Goal: Feedback & Contribution: Submit feedback/report problem

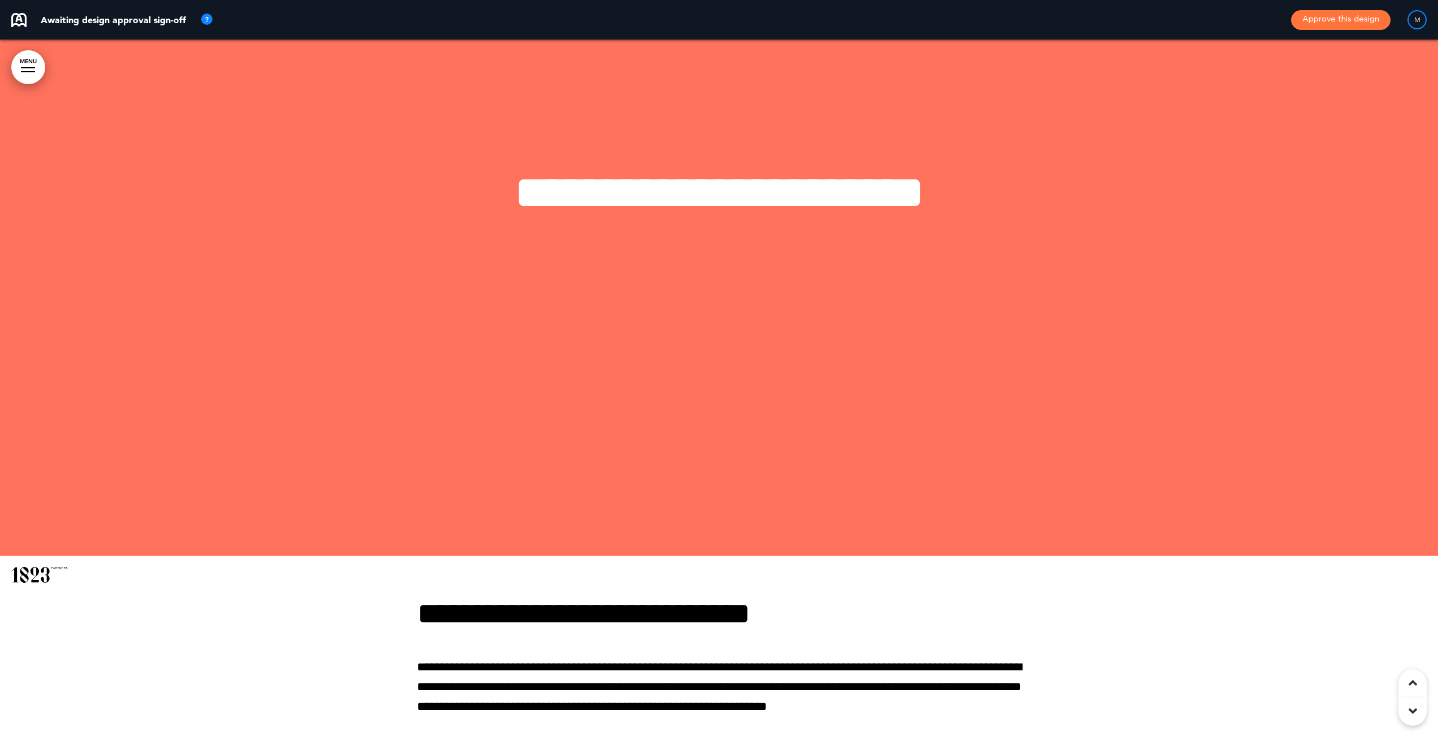
scroll to position [4011, 0]
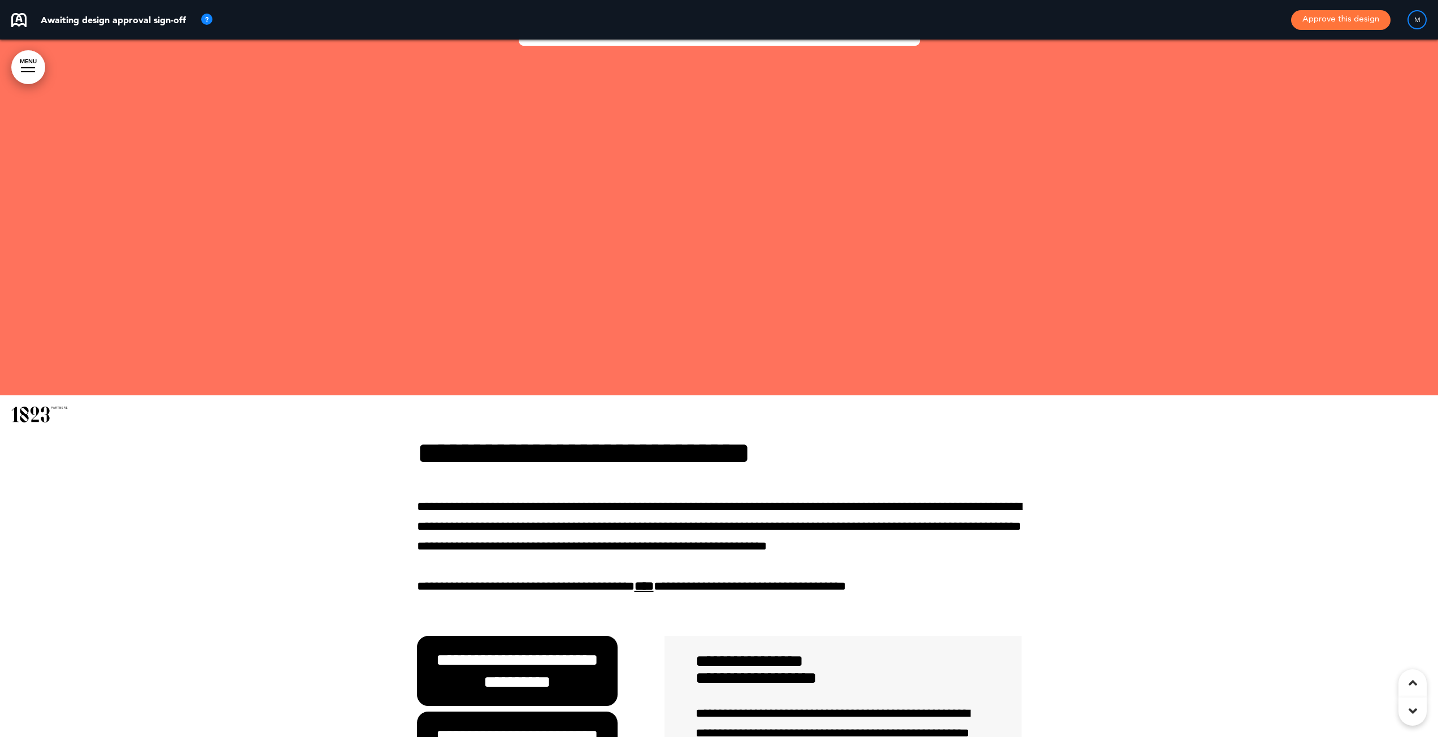
click at [654, 590] on link "****" at bounding box center [643, 586] width 19 height 12
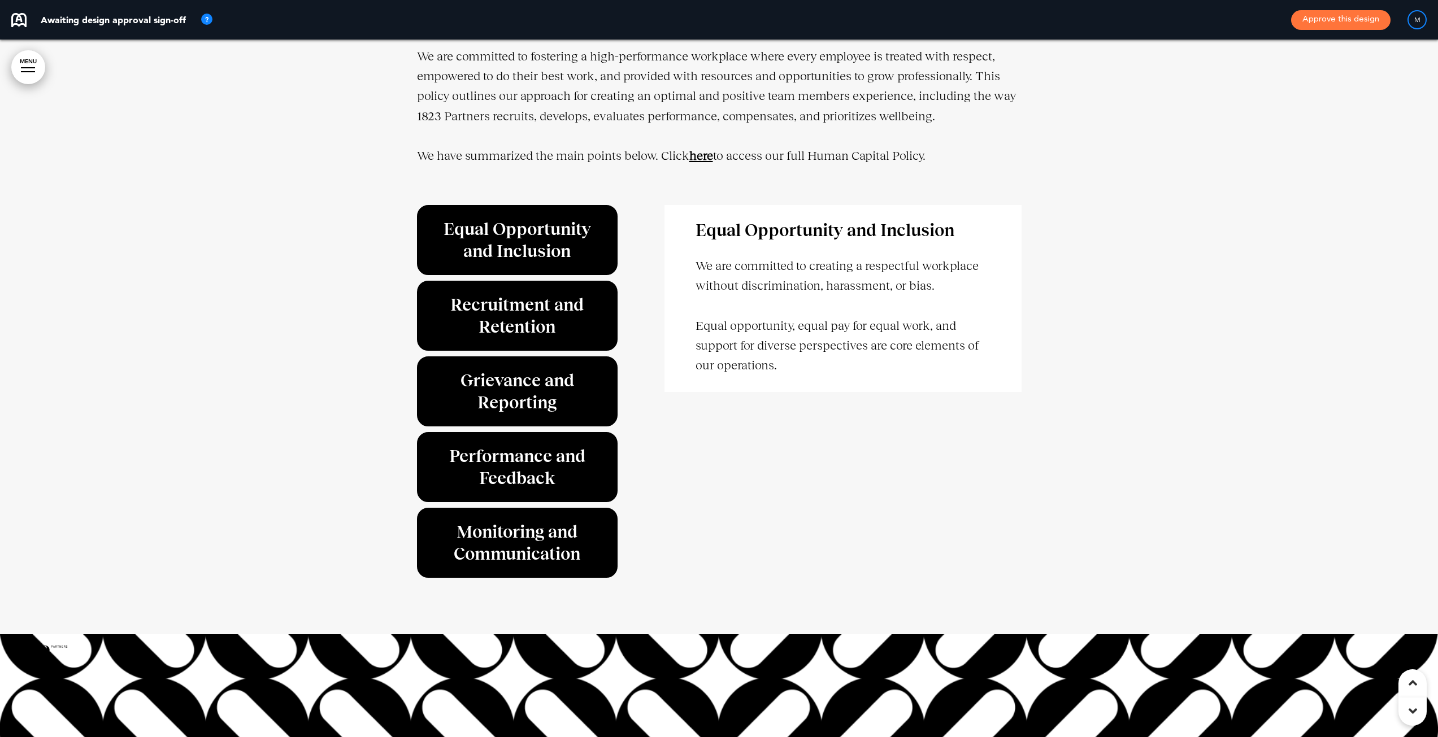
click at [702, 163] on strong "here" at bounding box center [701, 156] width 24 height 14
click at [698, 163] on strong "here" at bounding box center [701, 156] width 24 height 14
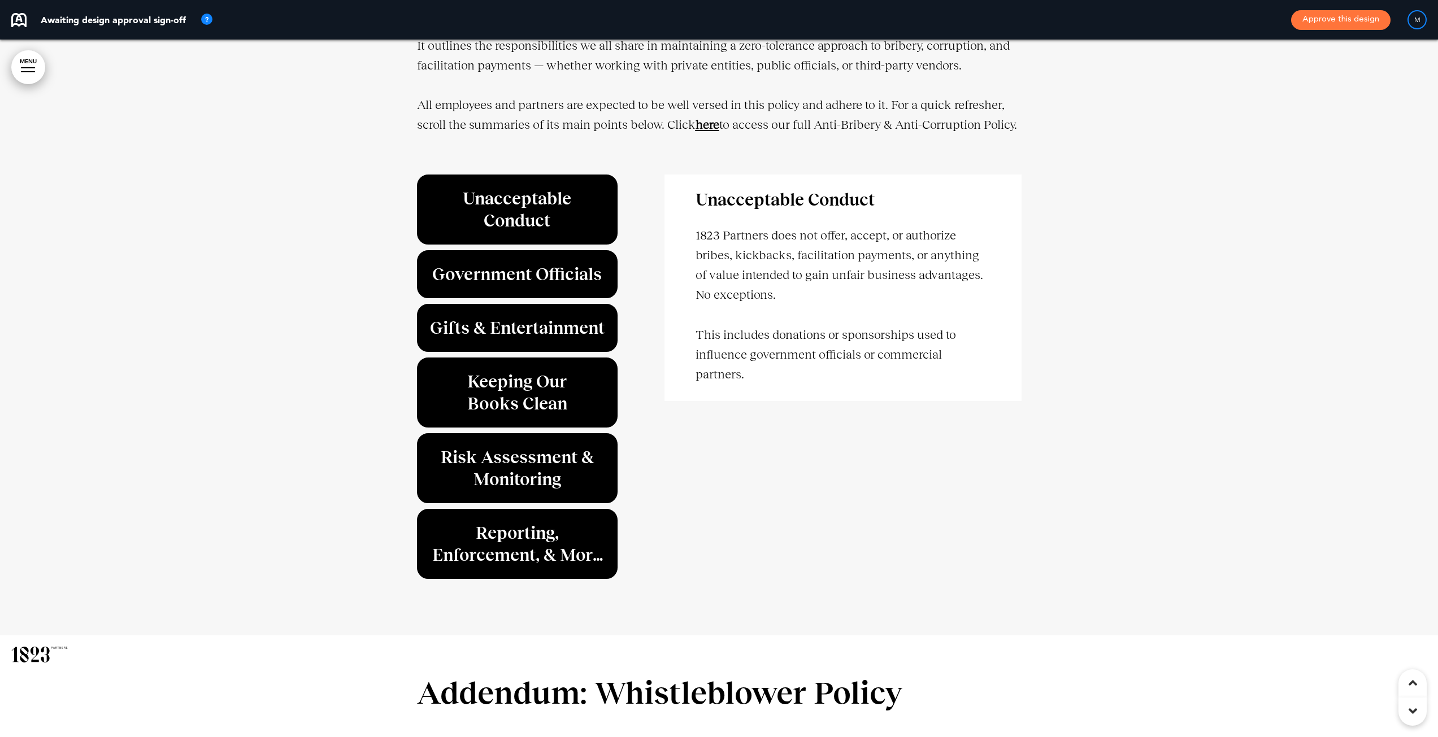
scroll to position [40189, 0]
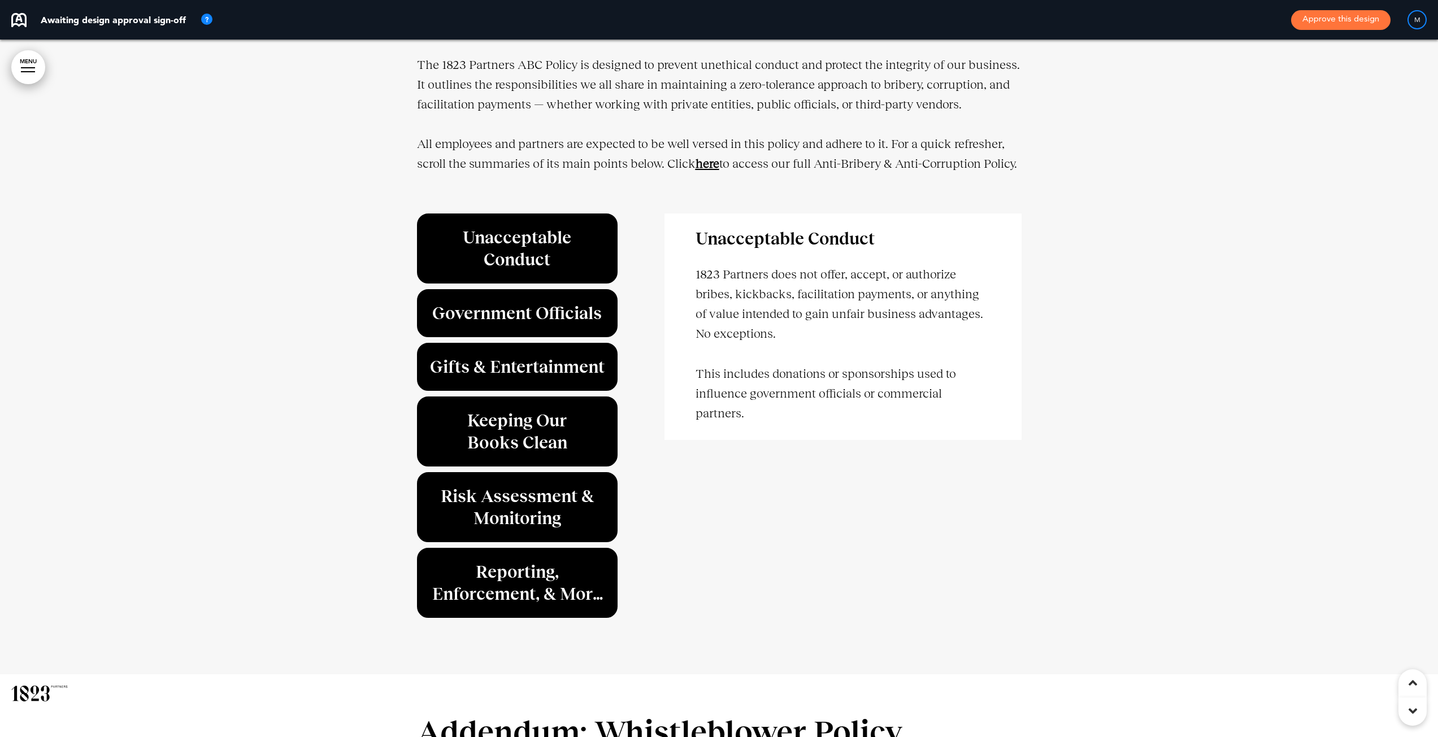
click at [708, 156] on strong "﻿here" at bounding box center [707, 163] width 24 height 14
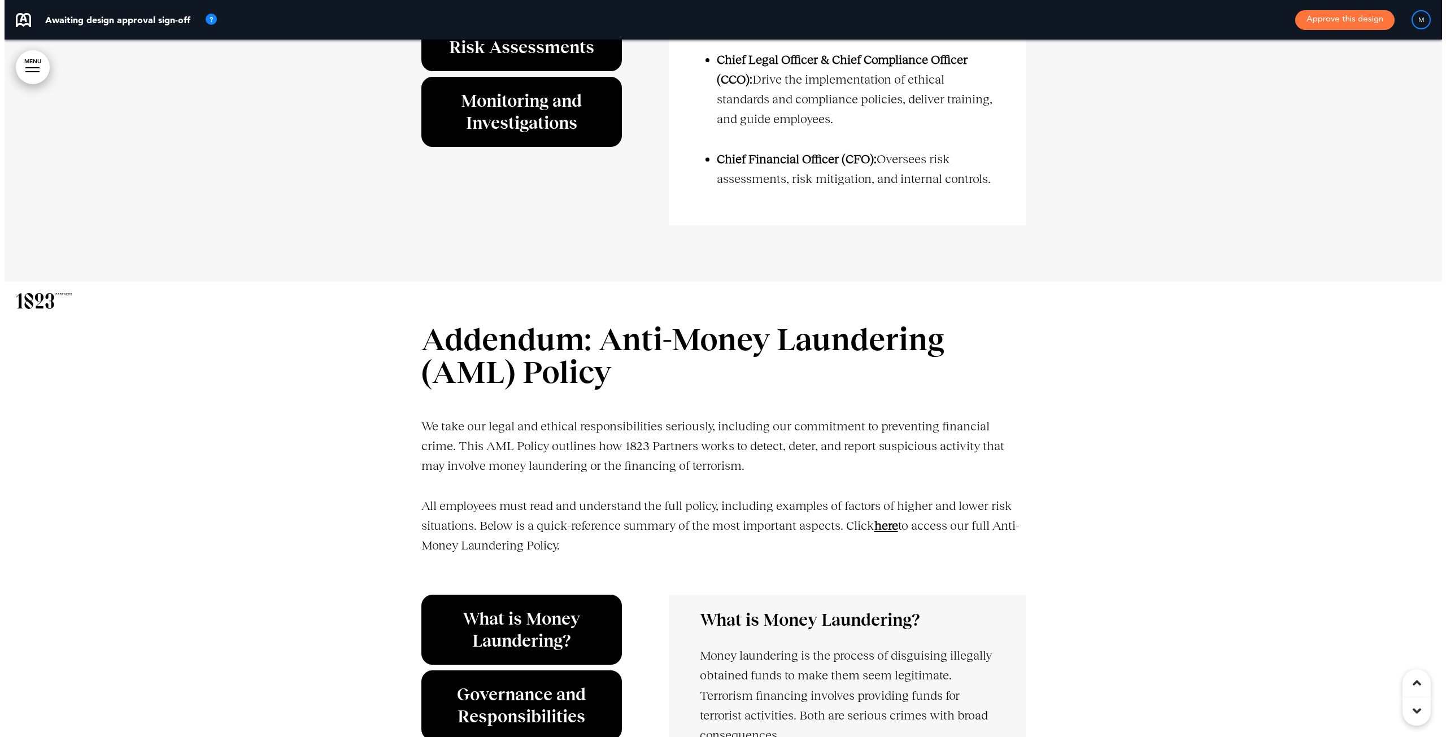
scroll to position [38946, 0]
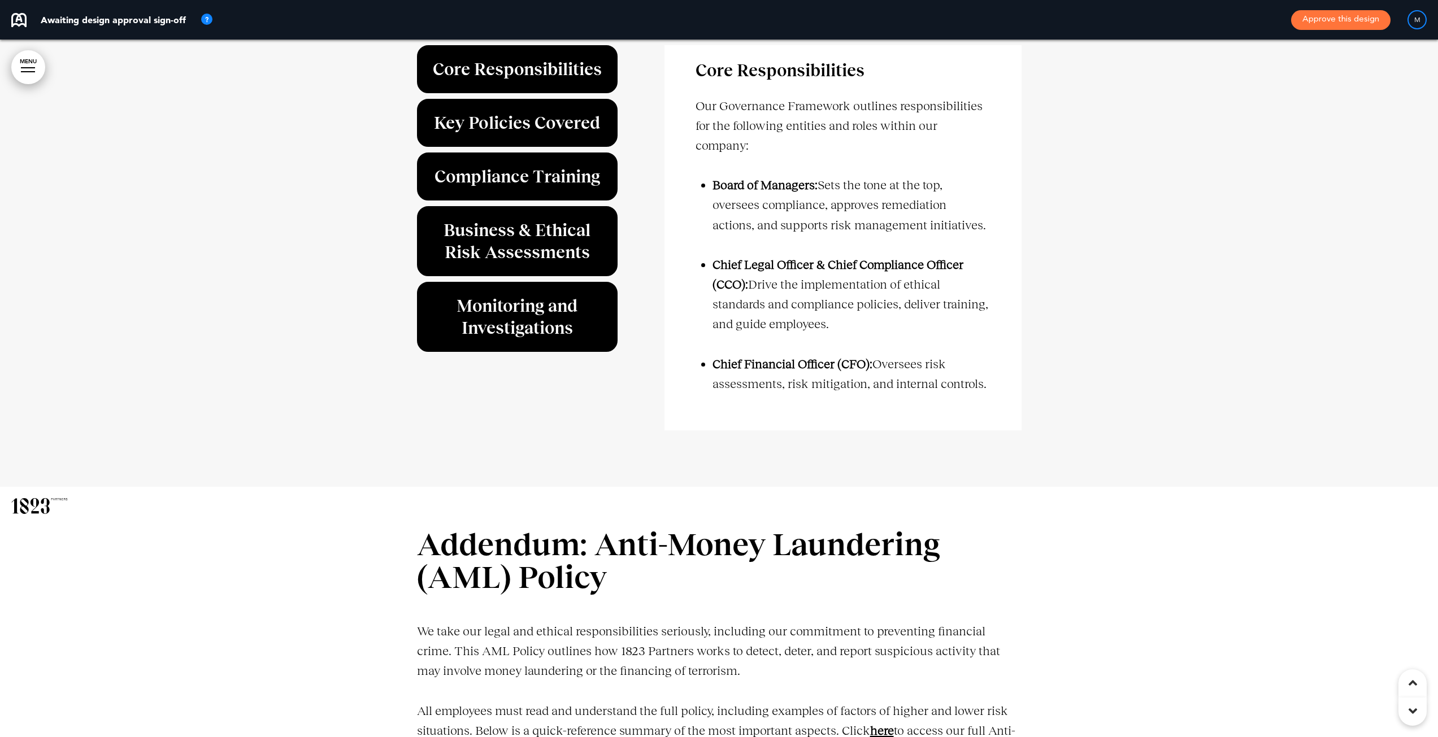
click at [38, 65] on link "MENU" at bounding box center [28, 67] width 34 height 34
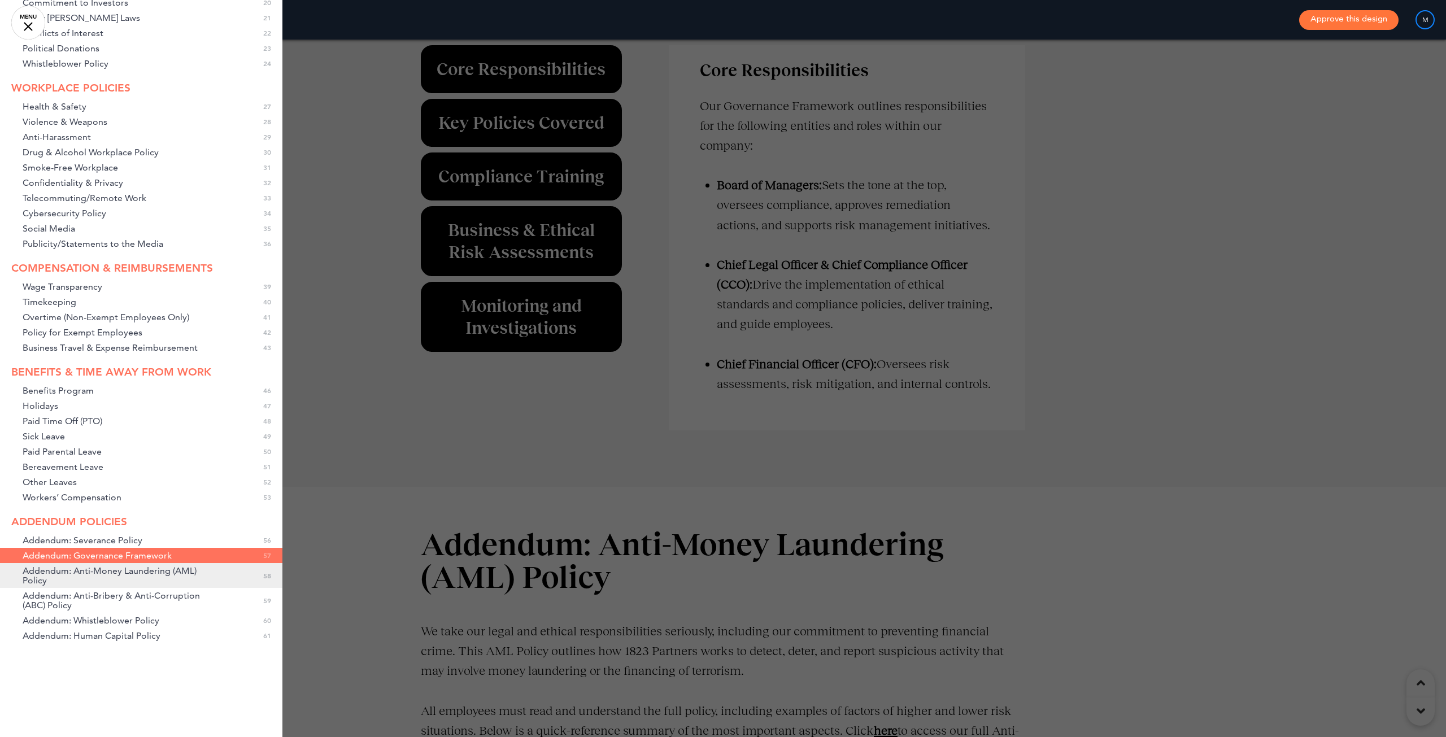
scroll to position [387, 0]
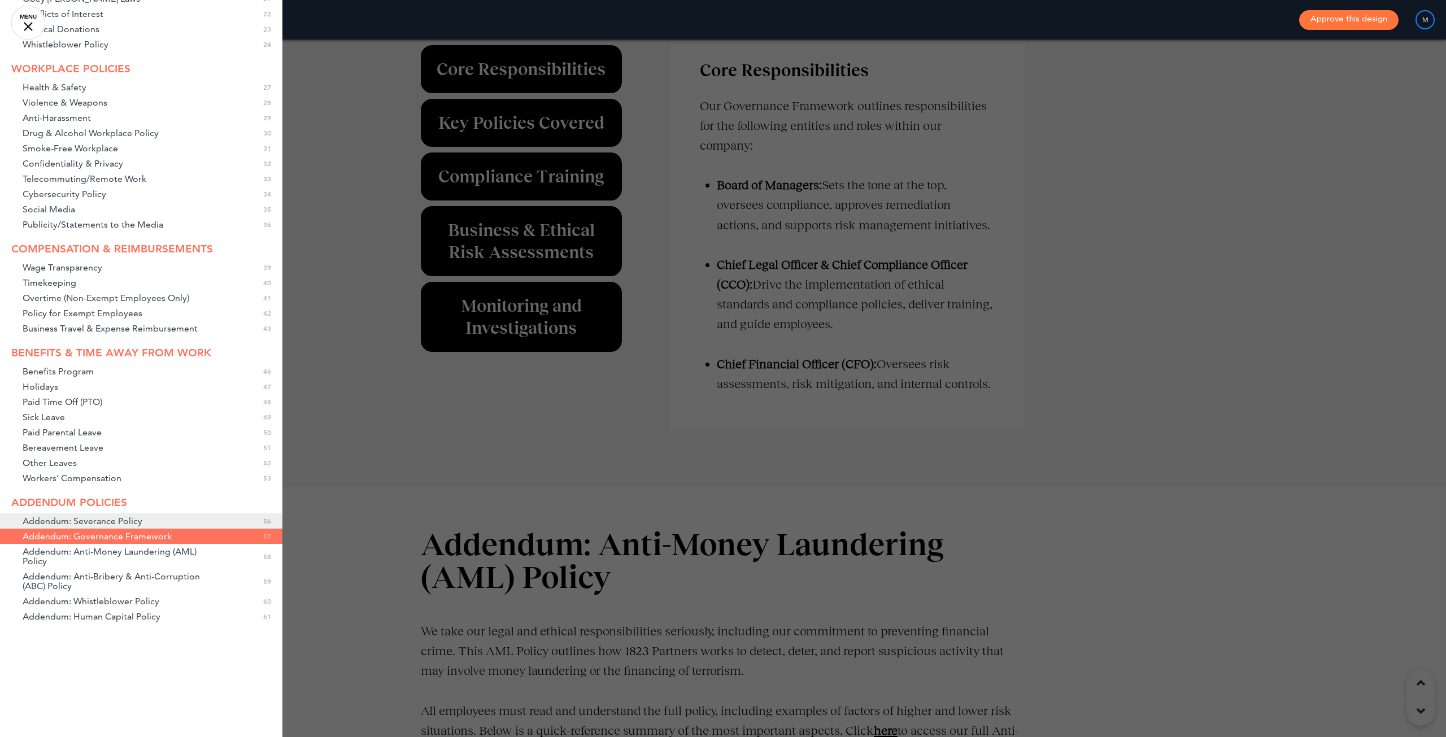
click at [85, 523] on span "Addendum: Severance Policy" at bounding box center [83, 521] width 120 height 10
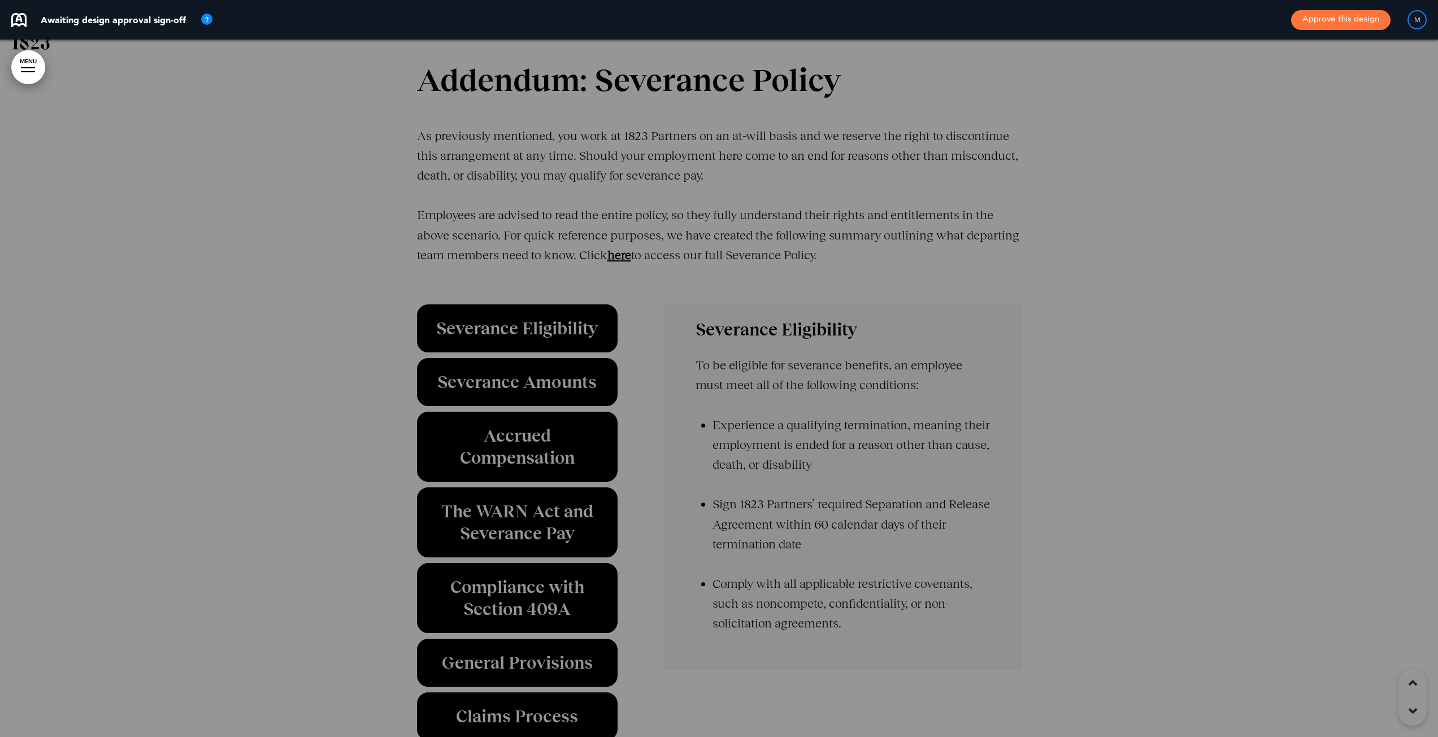
scroll to position [37878, 0]
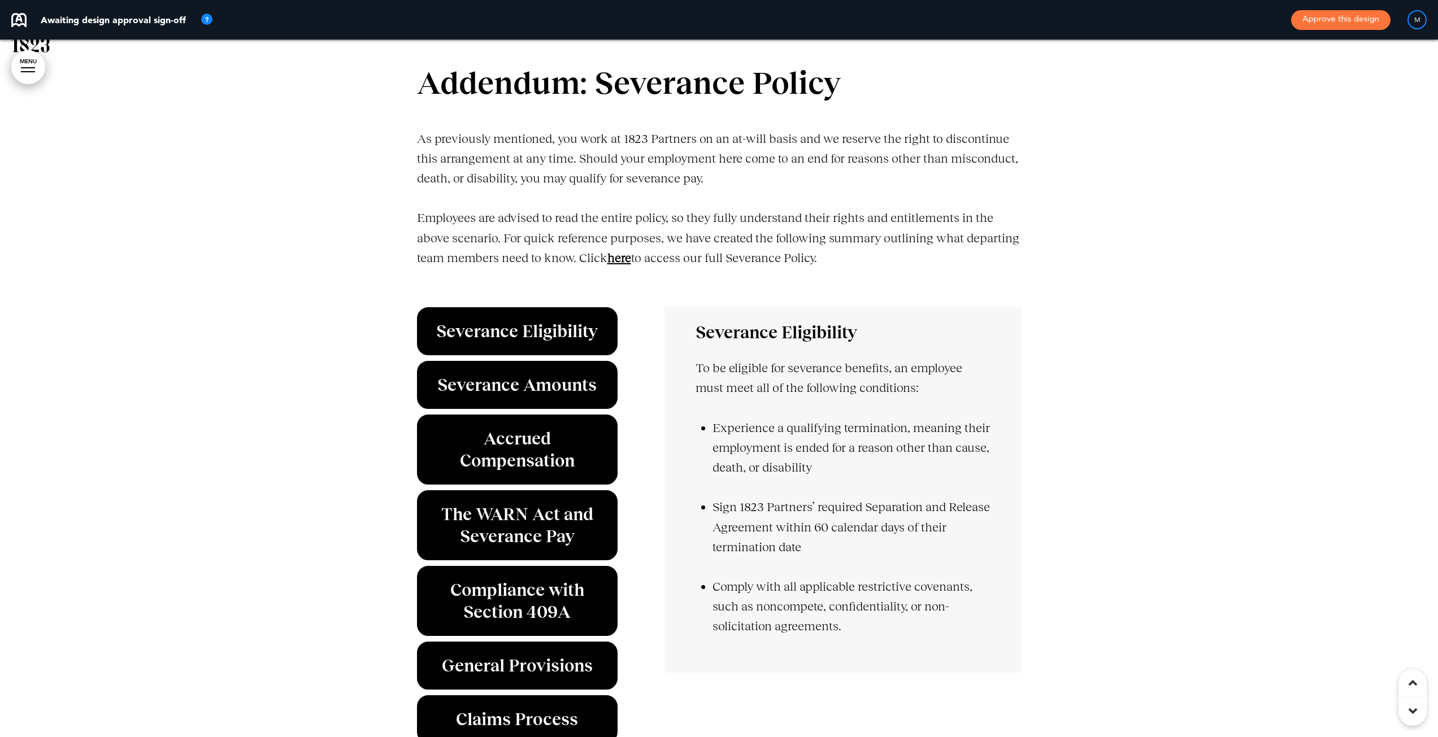
click at [627, 265] on strong "﻿here" at bounding box center [619, 258] width 24 height 14
click at [619, 265] on strong "﻿here" at bounding box center [619, 258] width 24 height 14
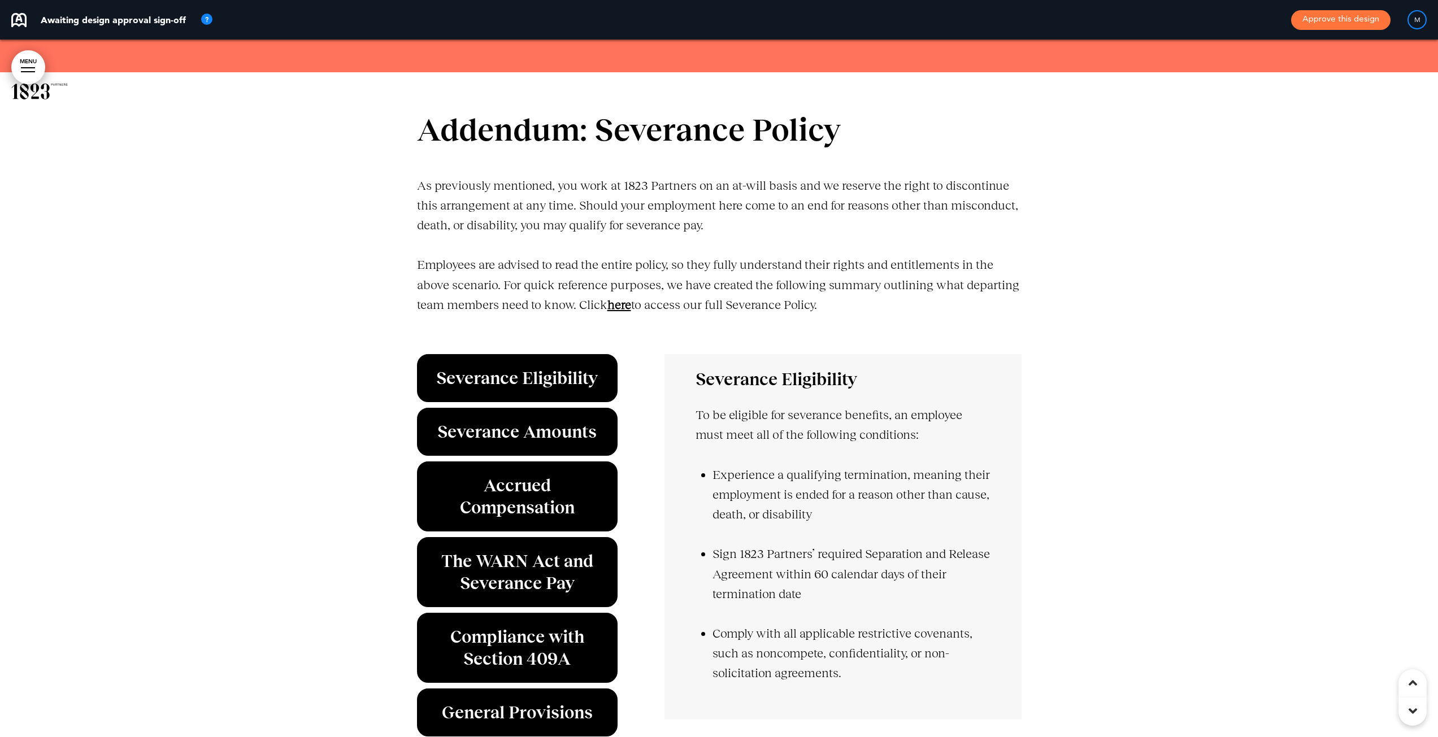
scroll to position [37822, 0]
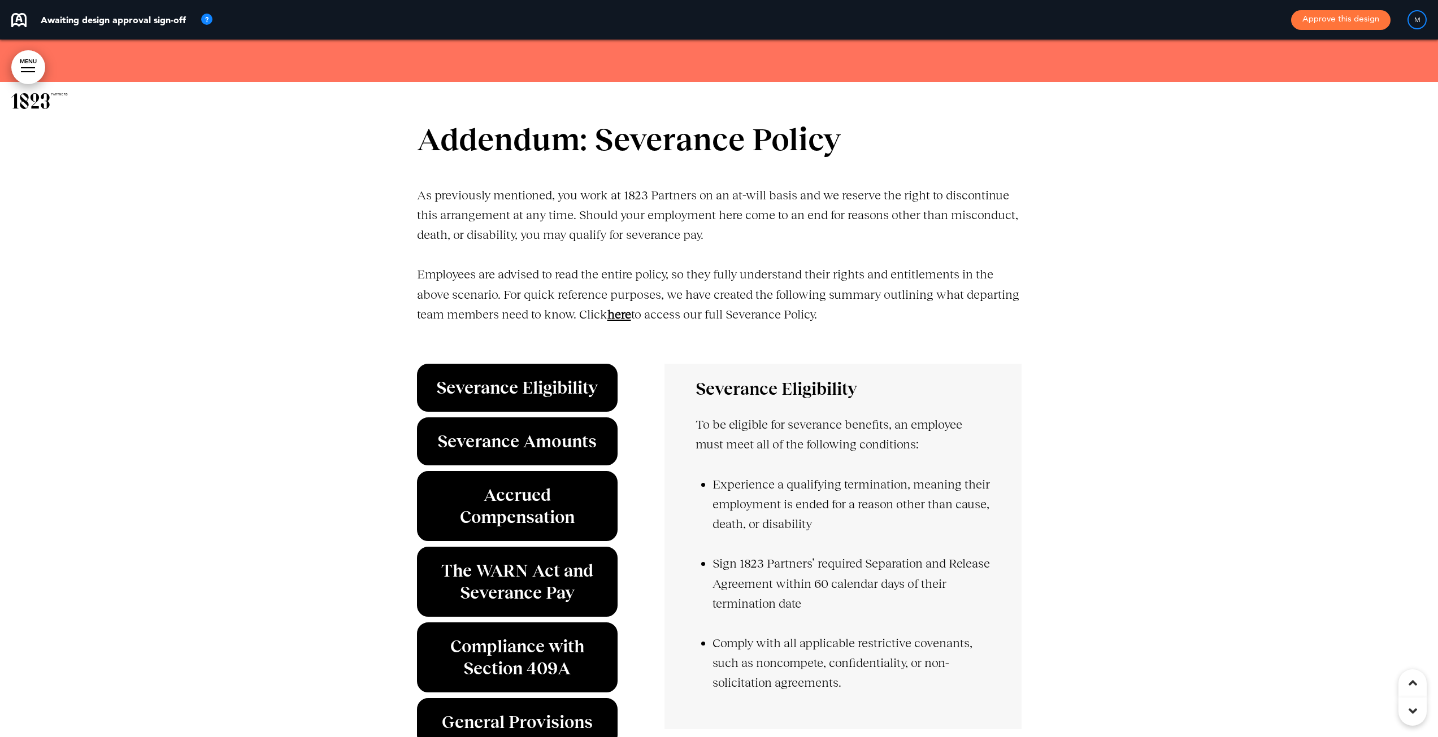
click at [621, 321] on strong "﻿here" at bounding box center [619, 314] width 24 height 14
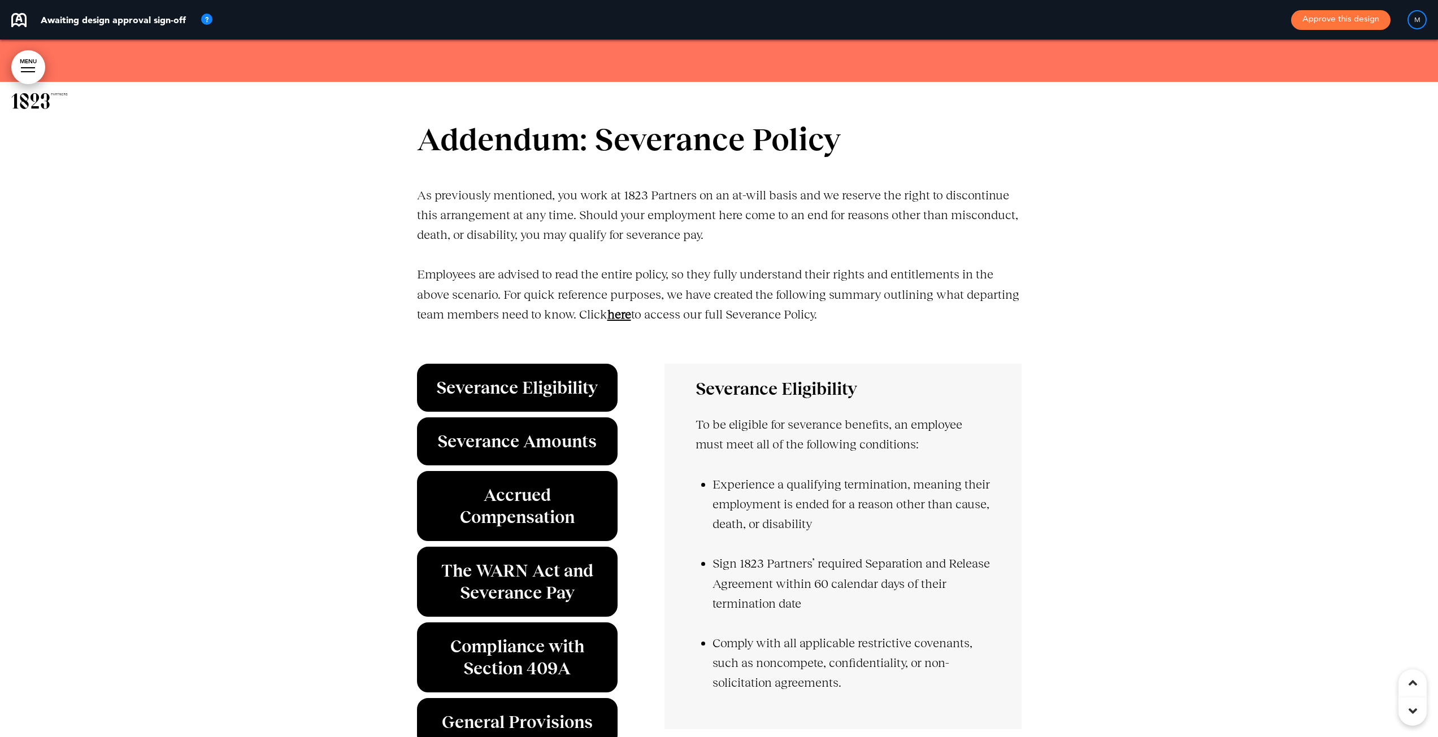
click at [623, 321] on strong "﻿here" at bounding box center [619, 314] width 24 height 14
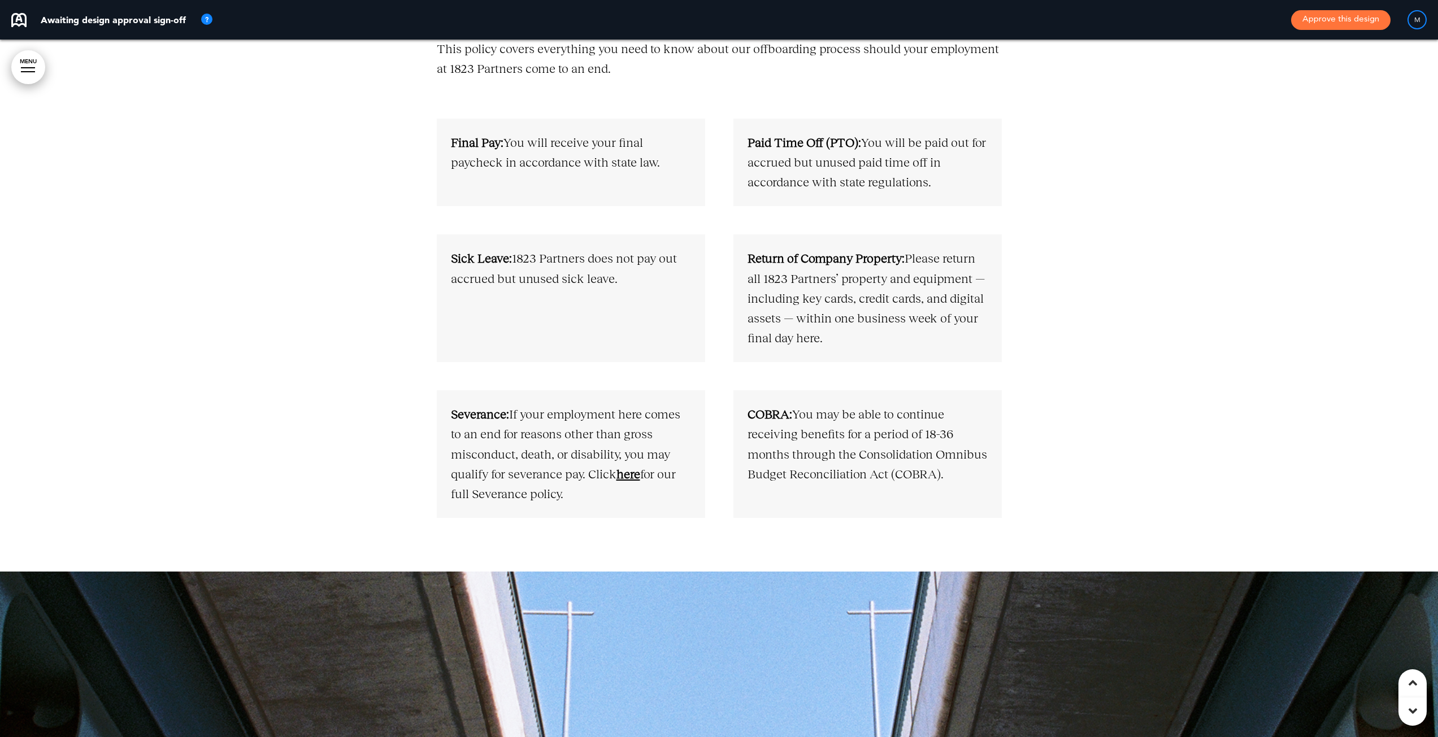
scroll to position [6881, 0]
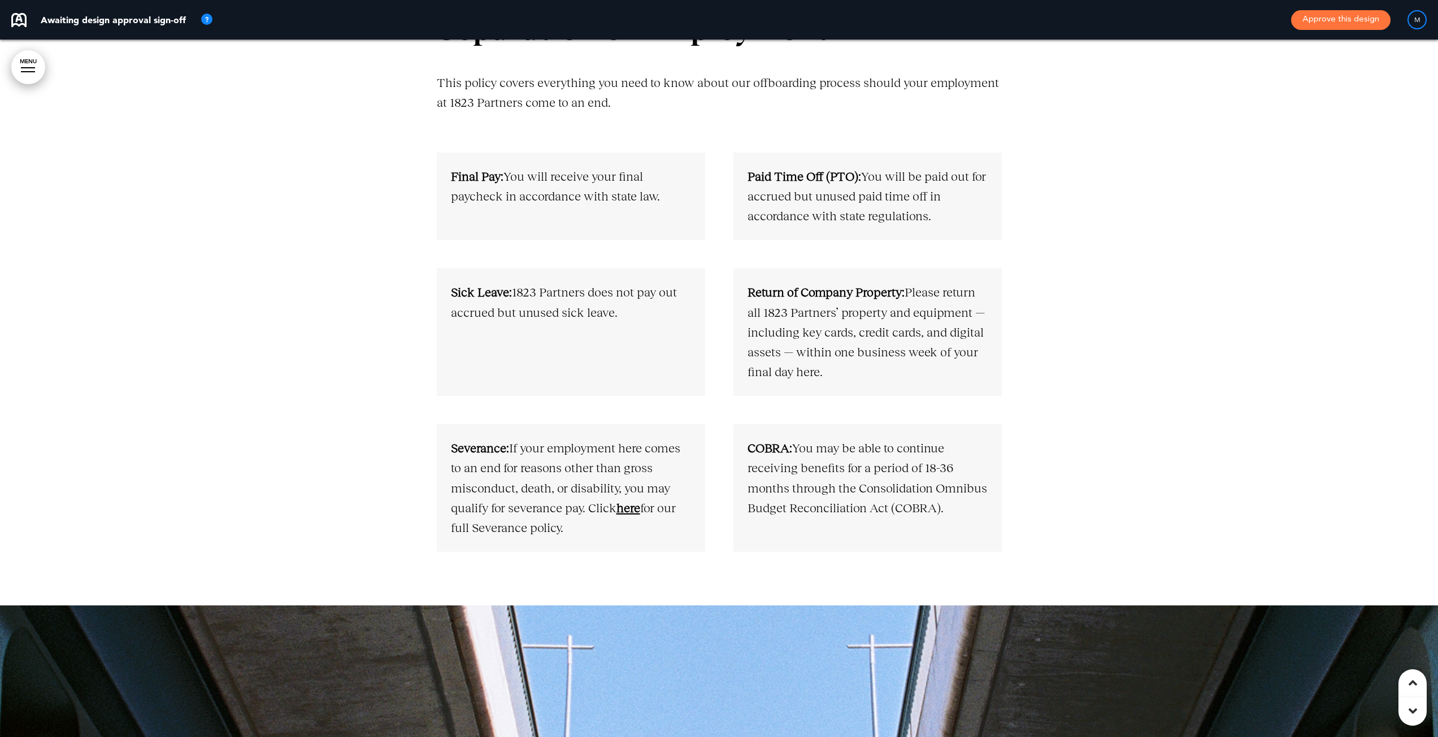
drag, startPoint x: 1440, startPoint y: 16, endPoint x: 1439, endPoint y: 131, distance: 114.7
click at [629, 511] on link "﻿here" at bounding box center [628, 508] width 24 height 14
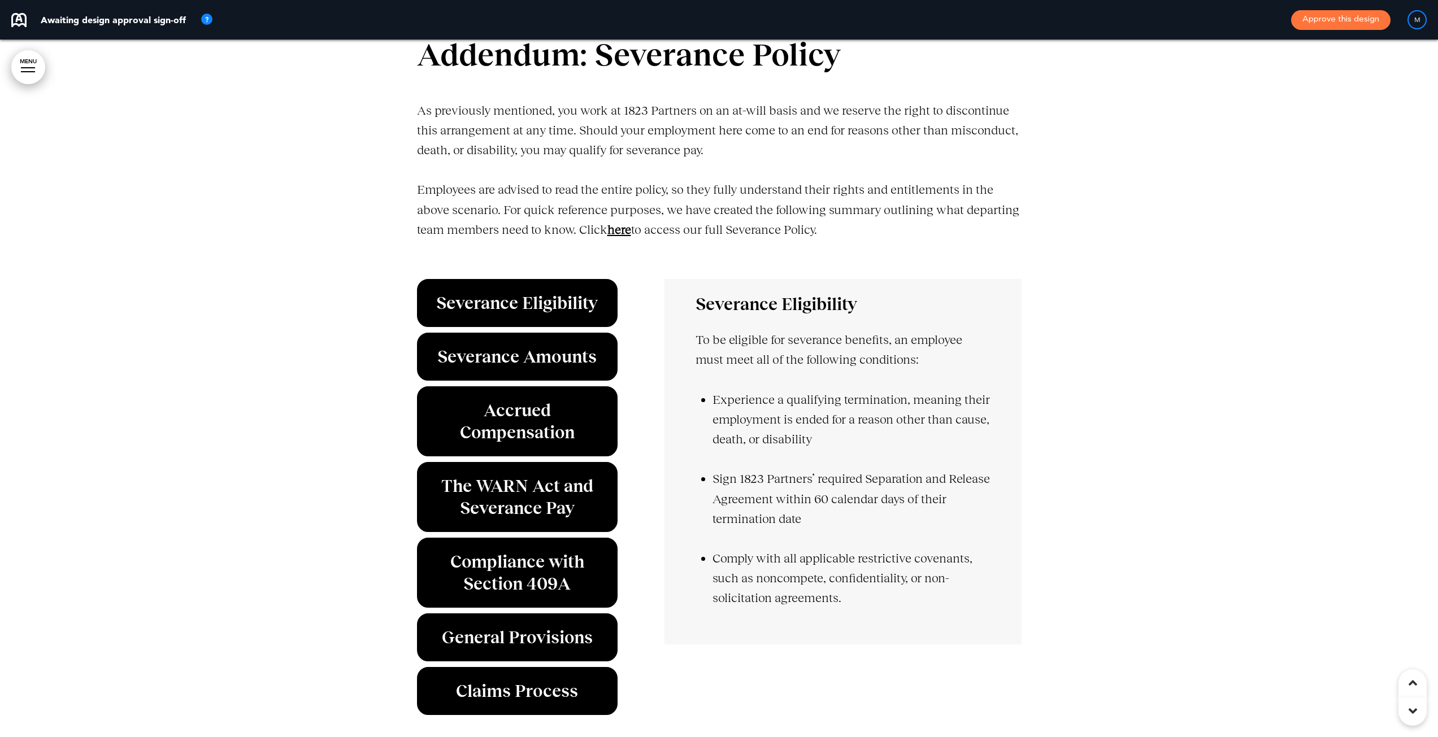
scroll to position [37845, 0]
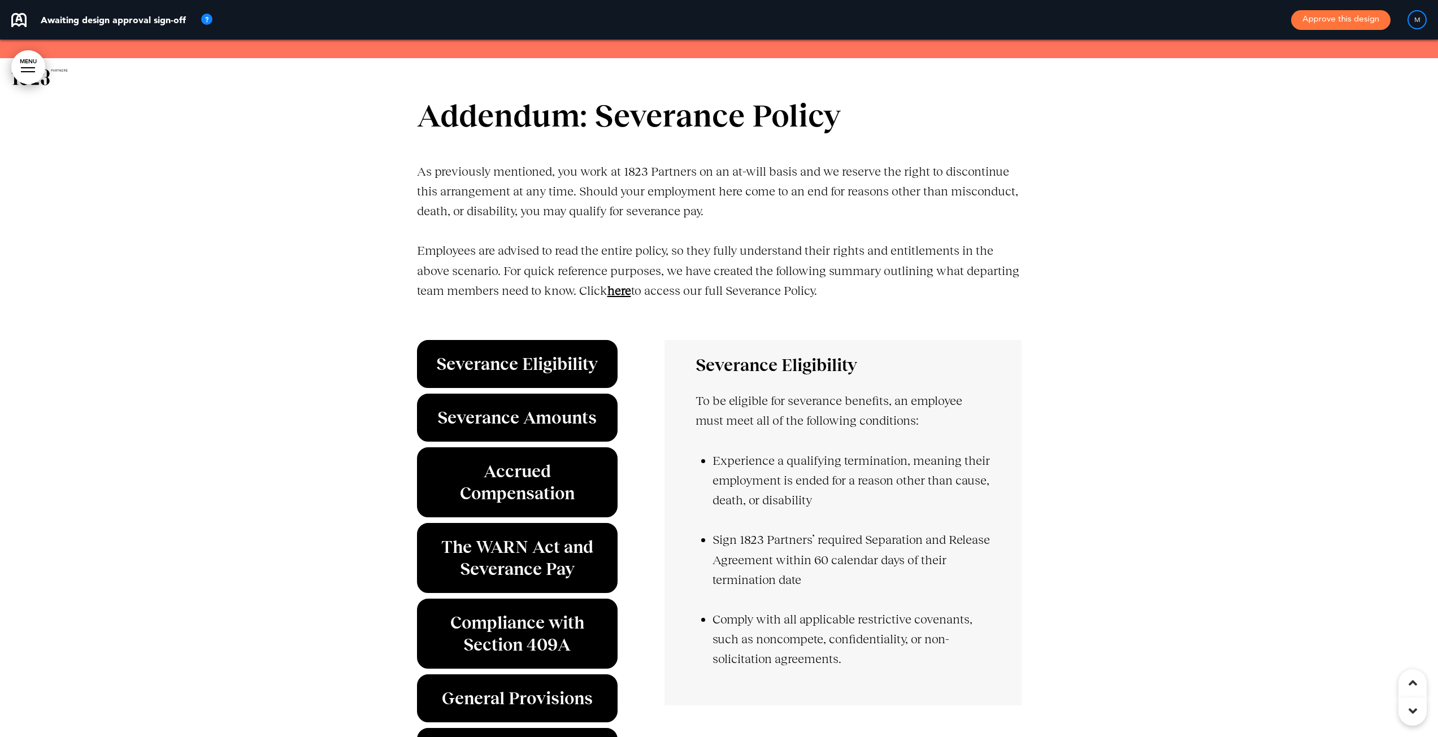
click at [630, 298] on strong "﻿here" at bounding box center [619, 291] width 24 height 14
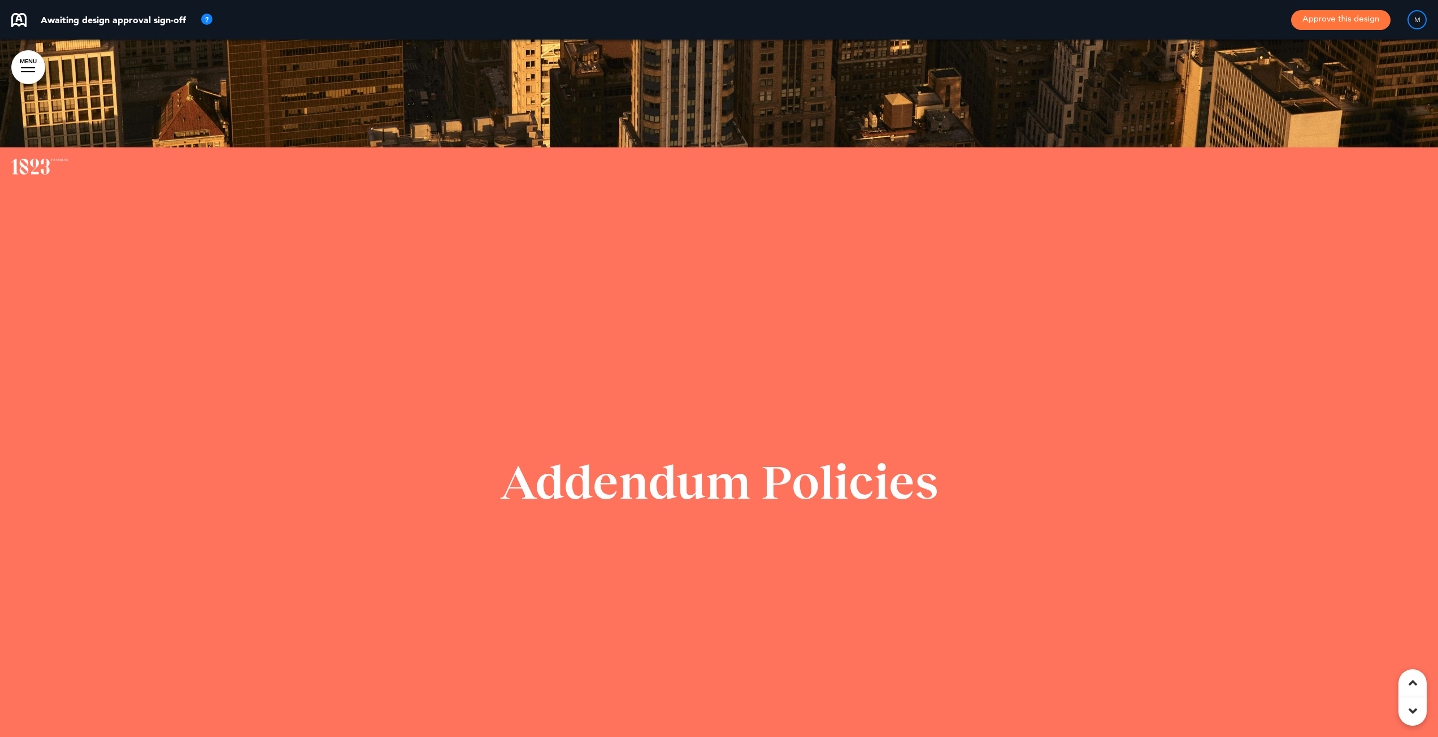
scroll to position [37054, 0]
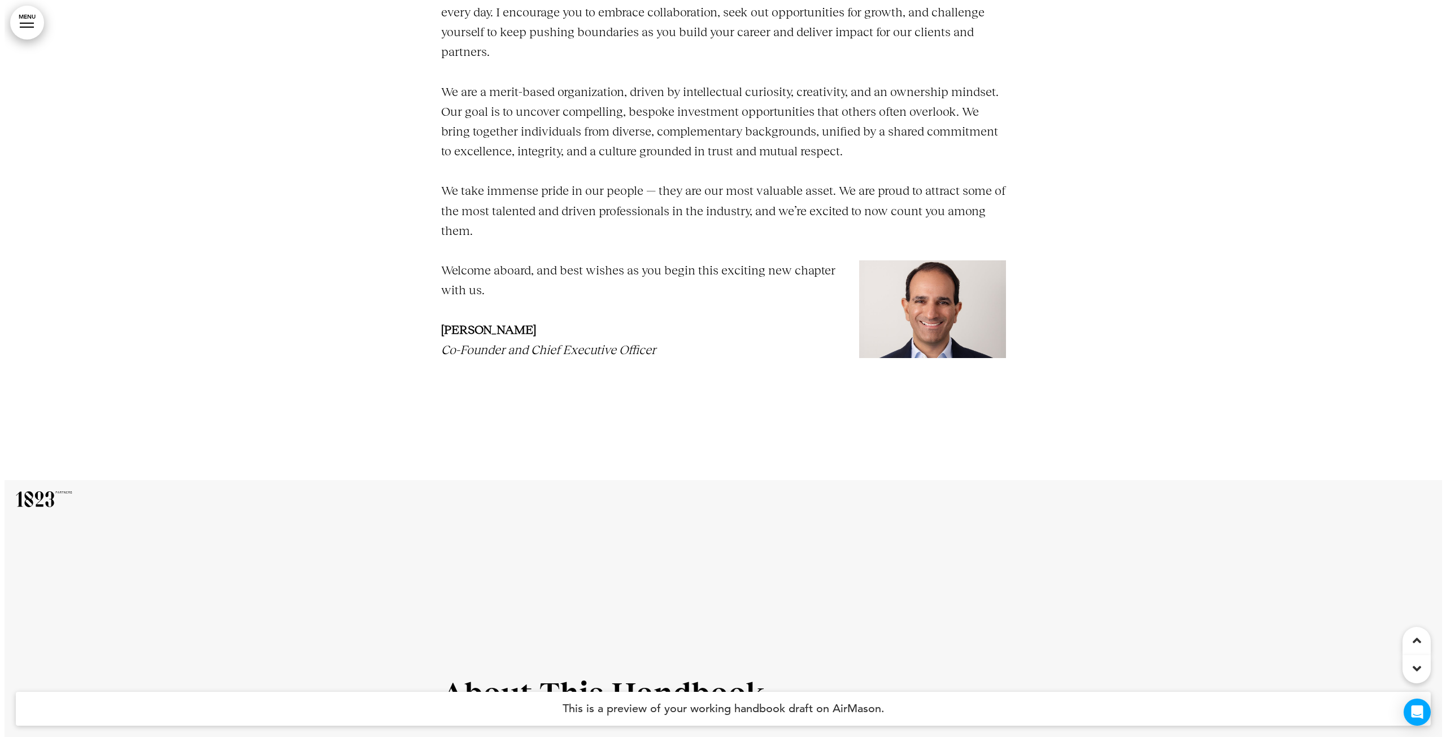
scroll to position [1186, 0]
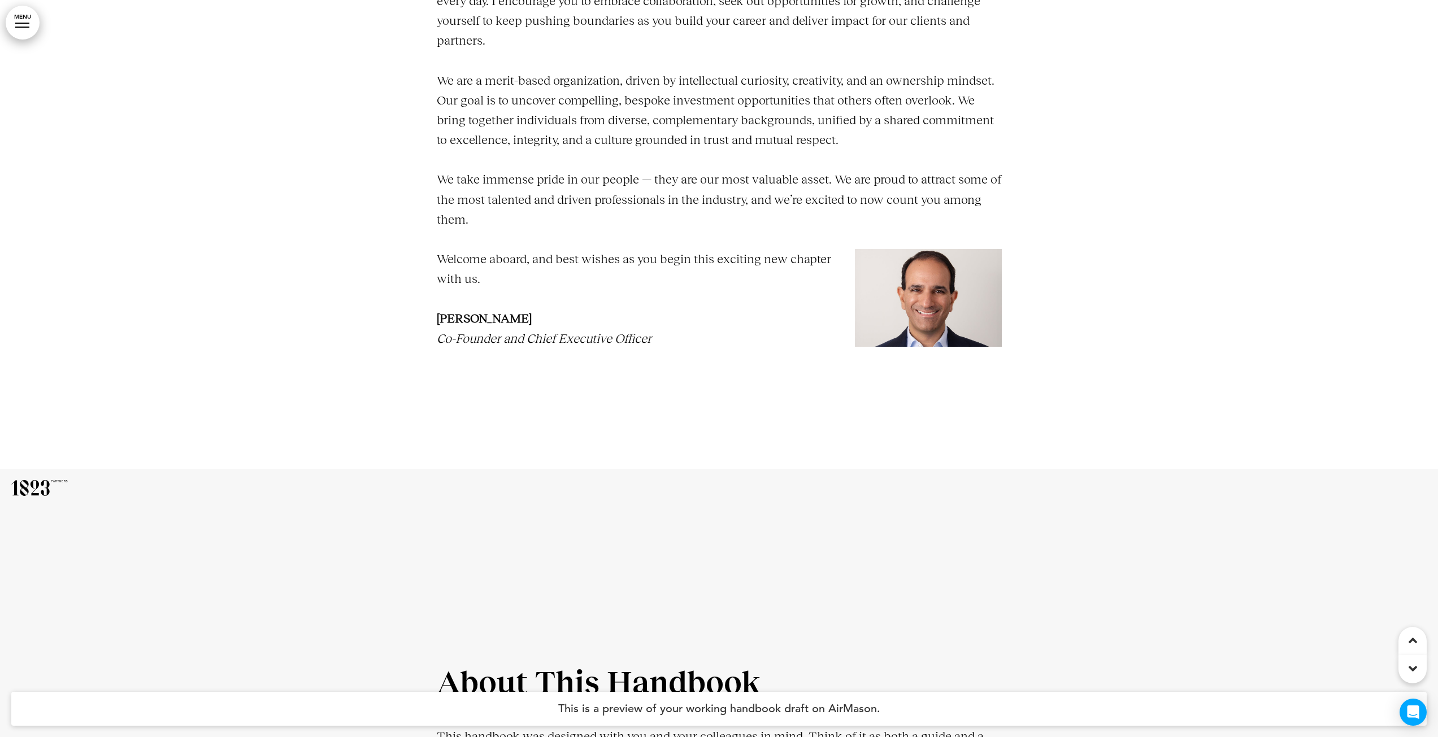
click at [18, 29] on link "MENU" at bounding box center [23, 23] width 34 height 34
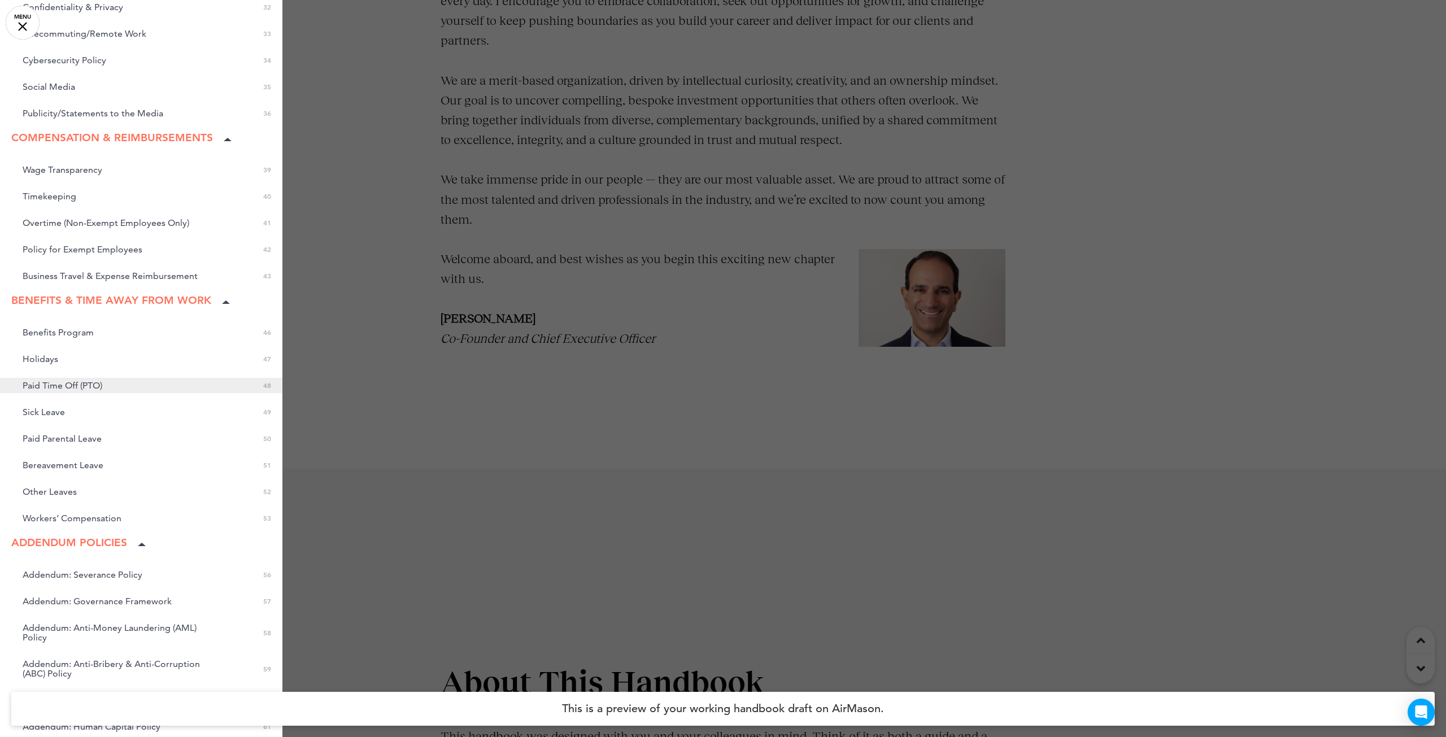
scroll to position [958, 0]
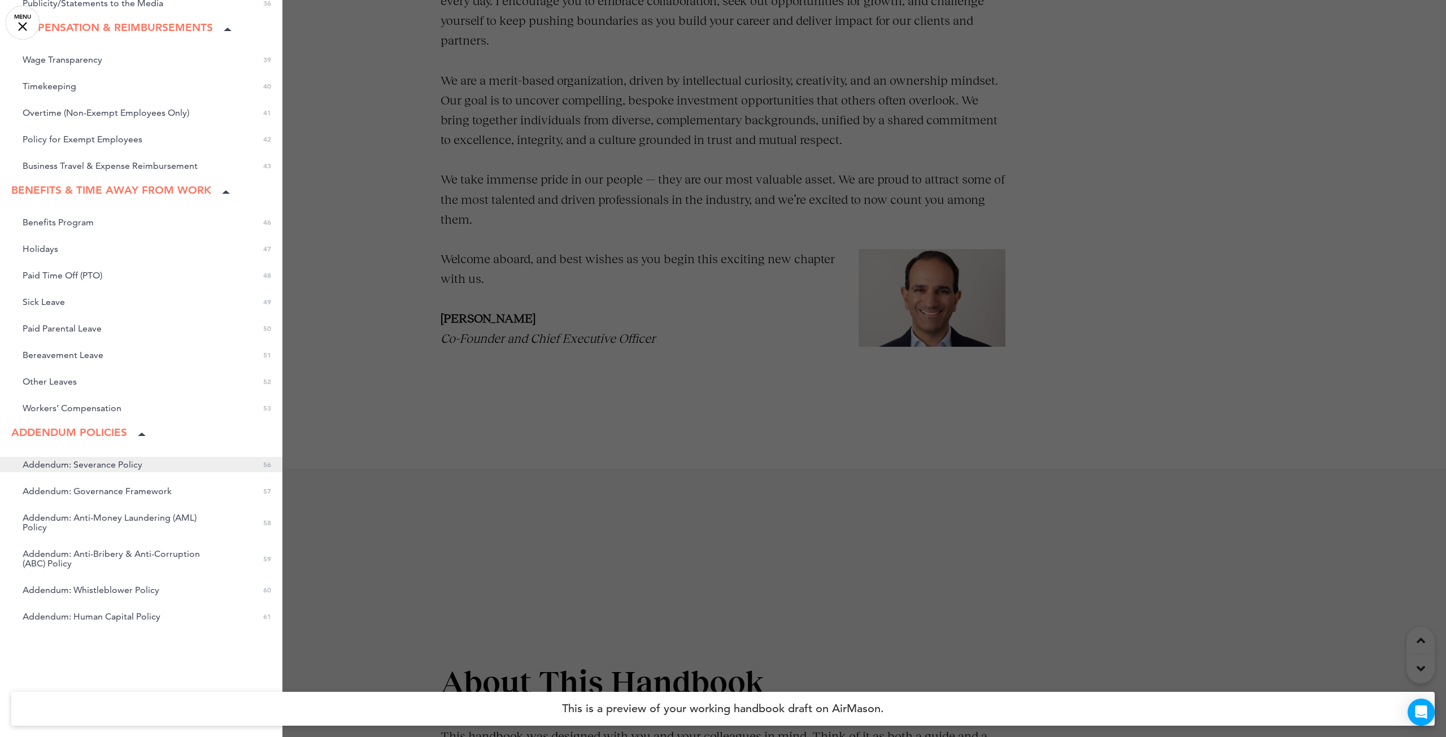
click at [59, 463] on span "Addendum: Severance Policy" at bounding box center [83, 465] width 120 height 10
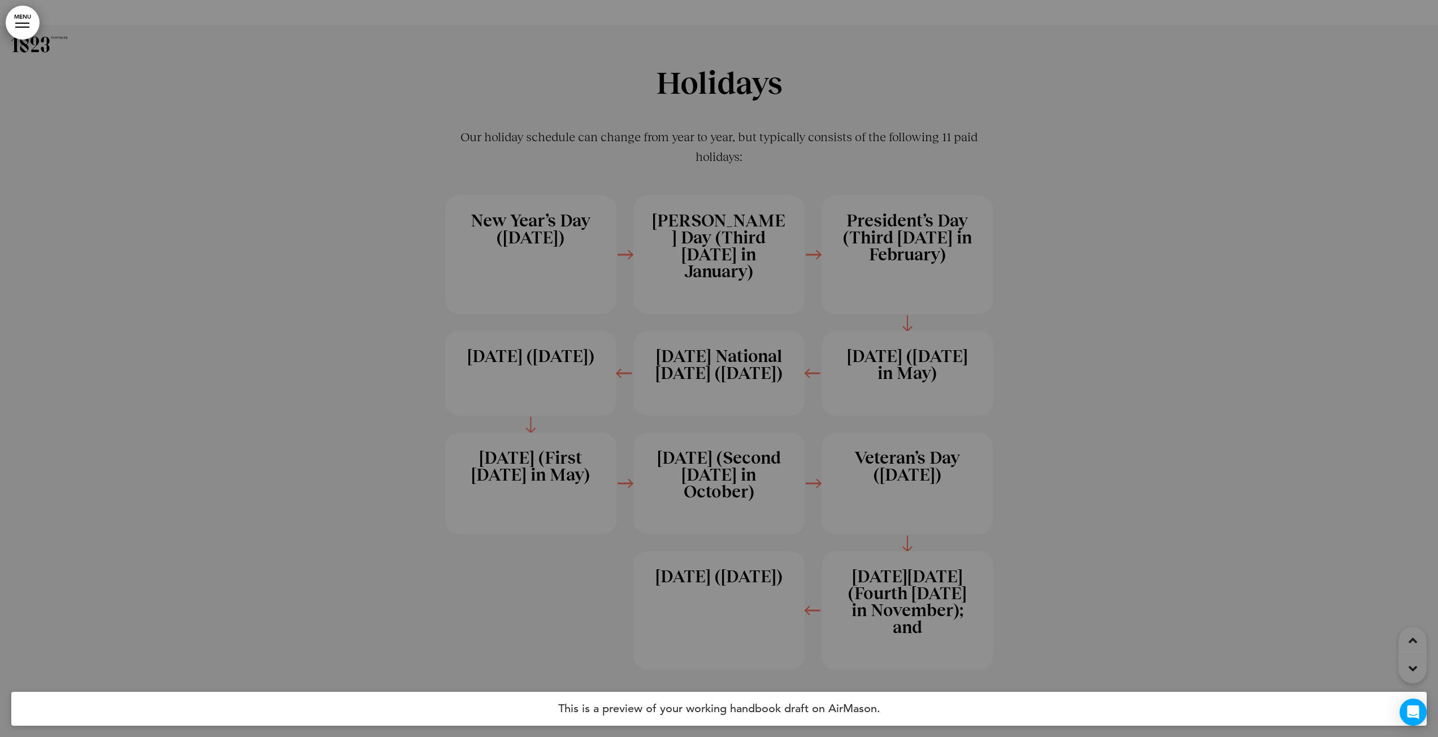
scroll to position [39618, 0]
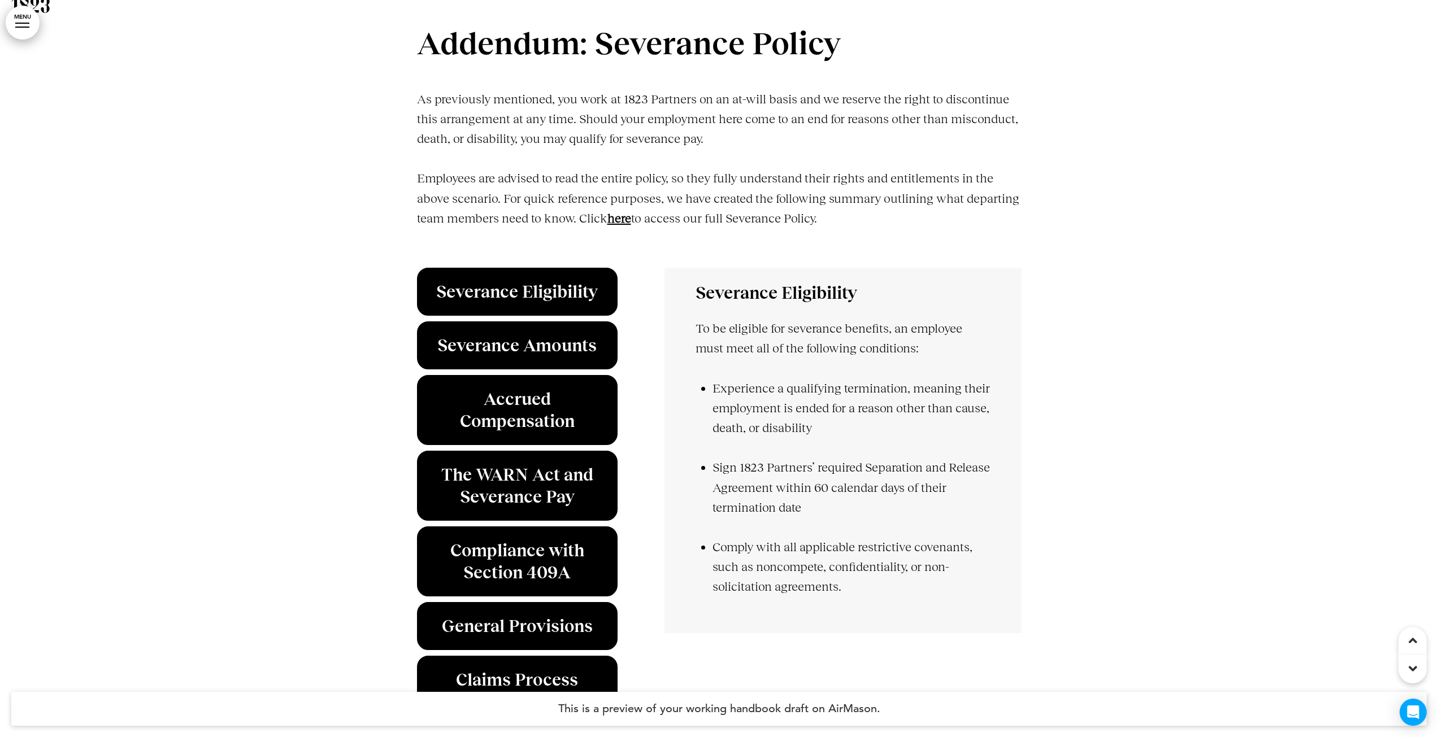
click at [627, 225] on strong "﻿here" at bounding box center [619, 218] width 24 height 14
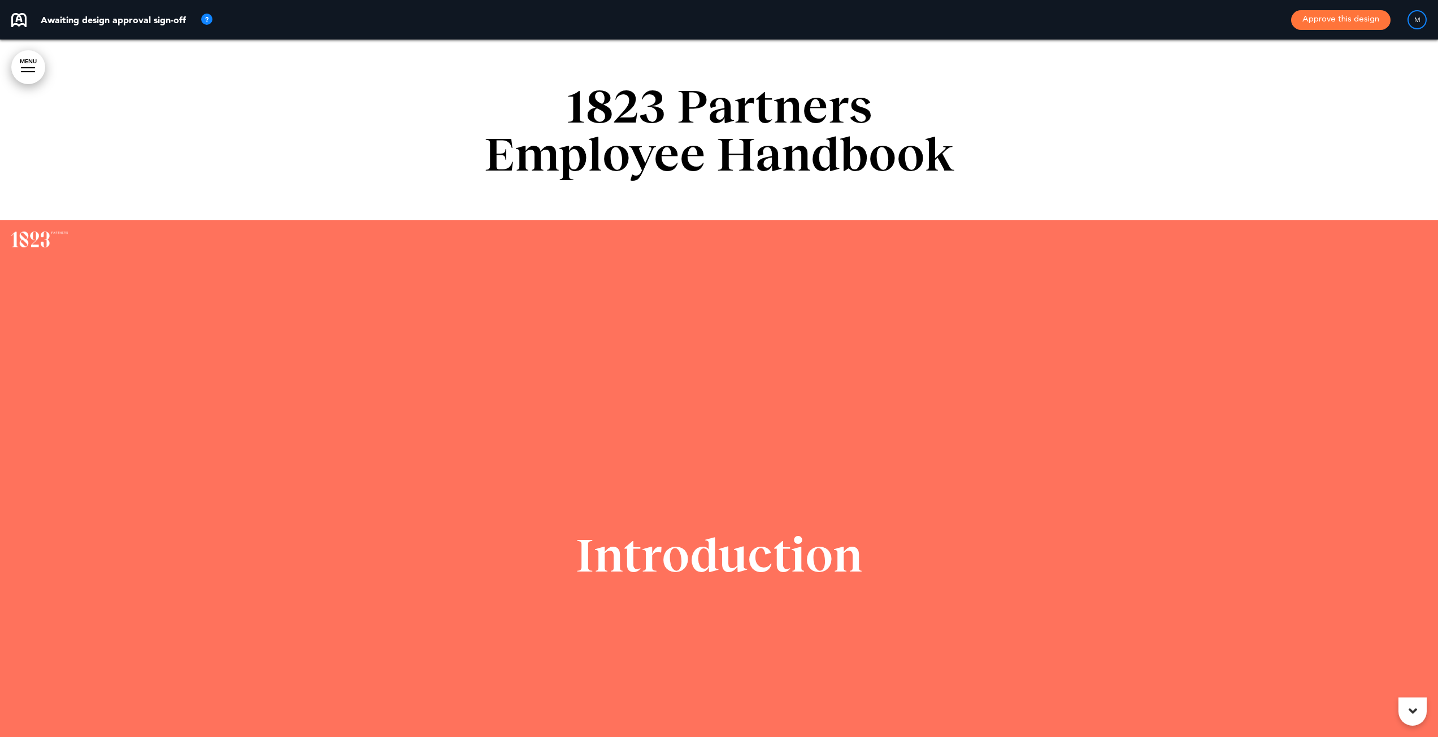
click at [1320, 20] on button "Approve this design" at bounding box center [1340, 20] width 99 height 20
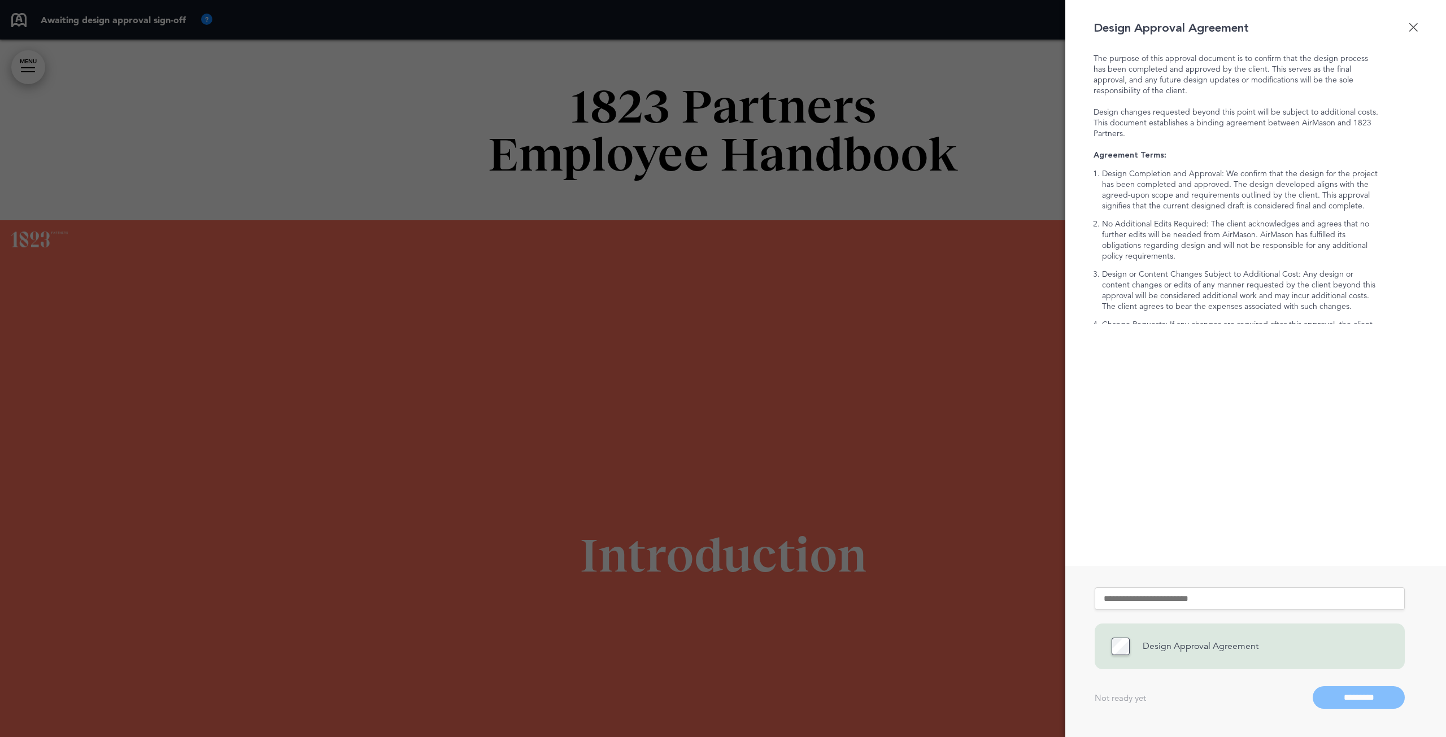
click at [1116, 599] on input "text" at bounding box center [1250, 599] width 310 height 23
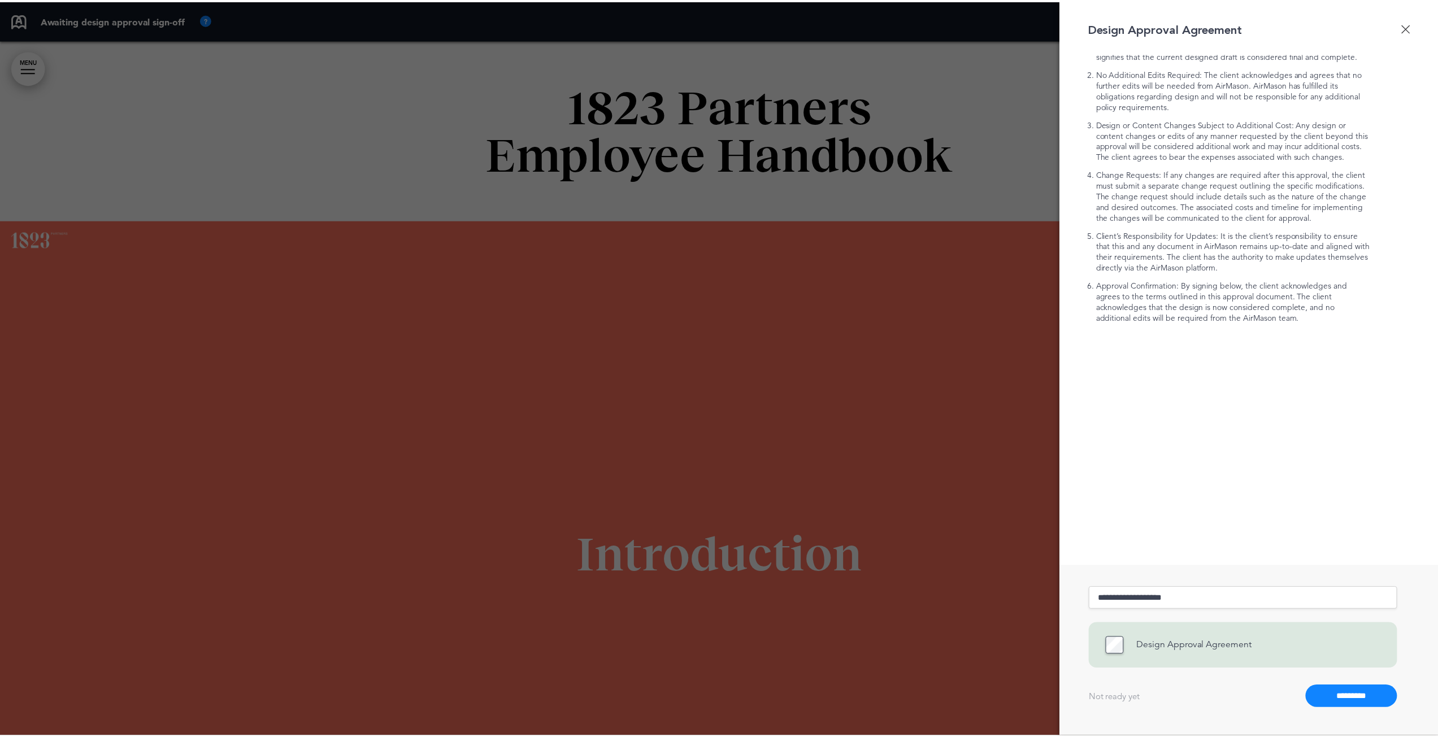
scroll to position [156, 0]
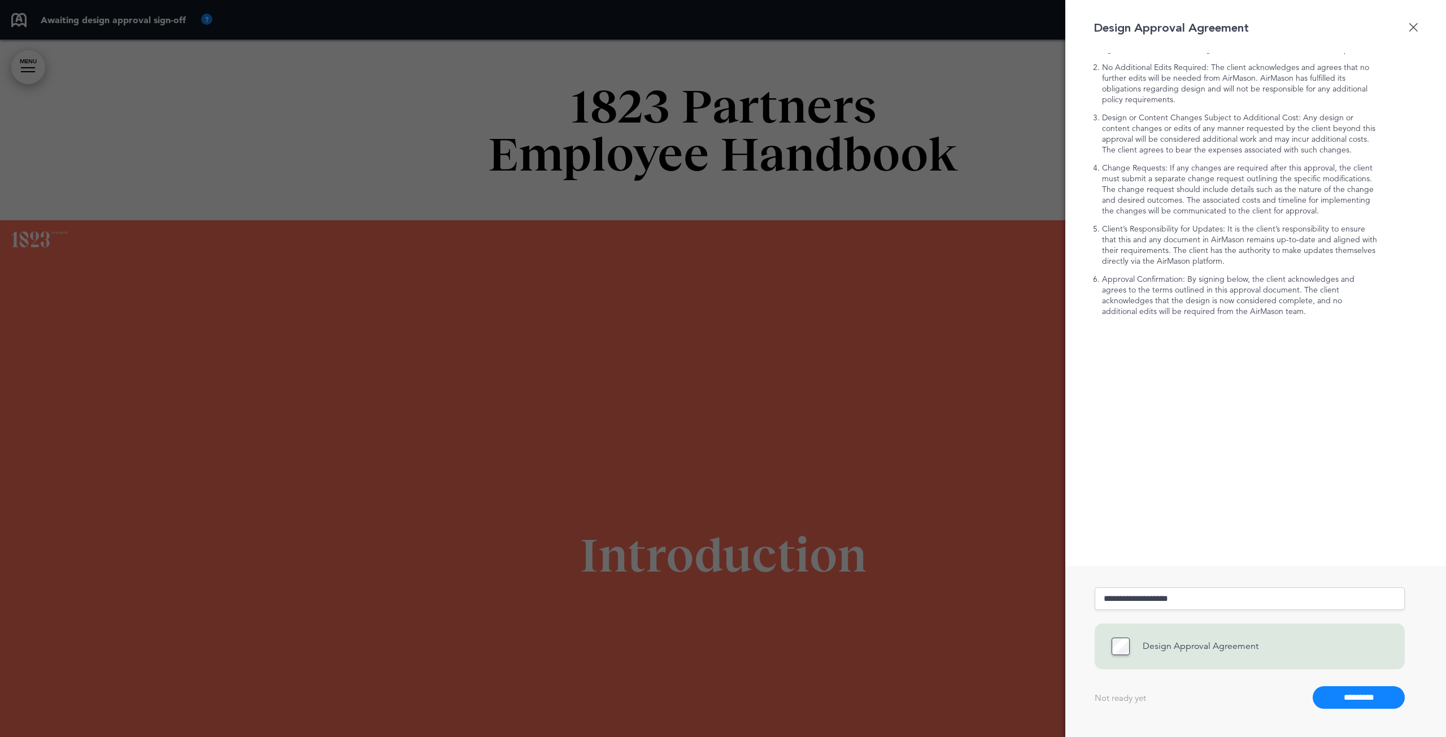
type input "**********"
click at [1369, 696] on input "*********" at bounding box center [1359, 697] width 92 height 23
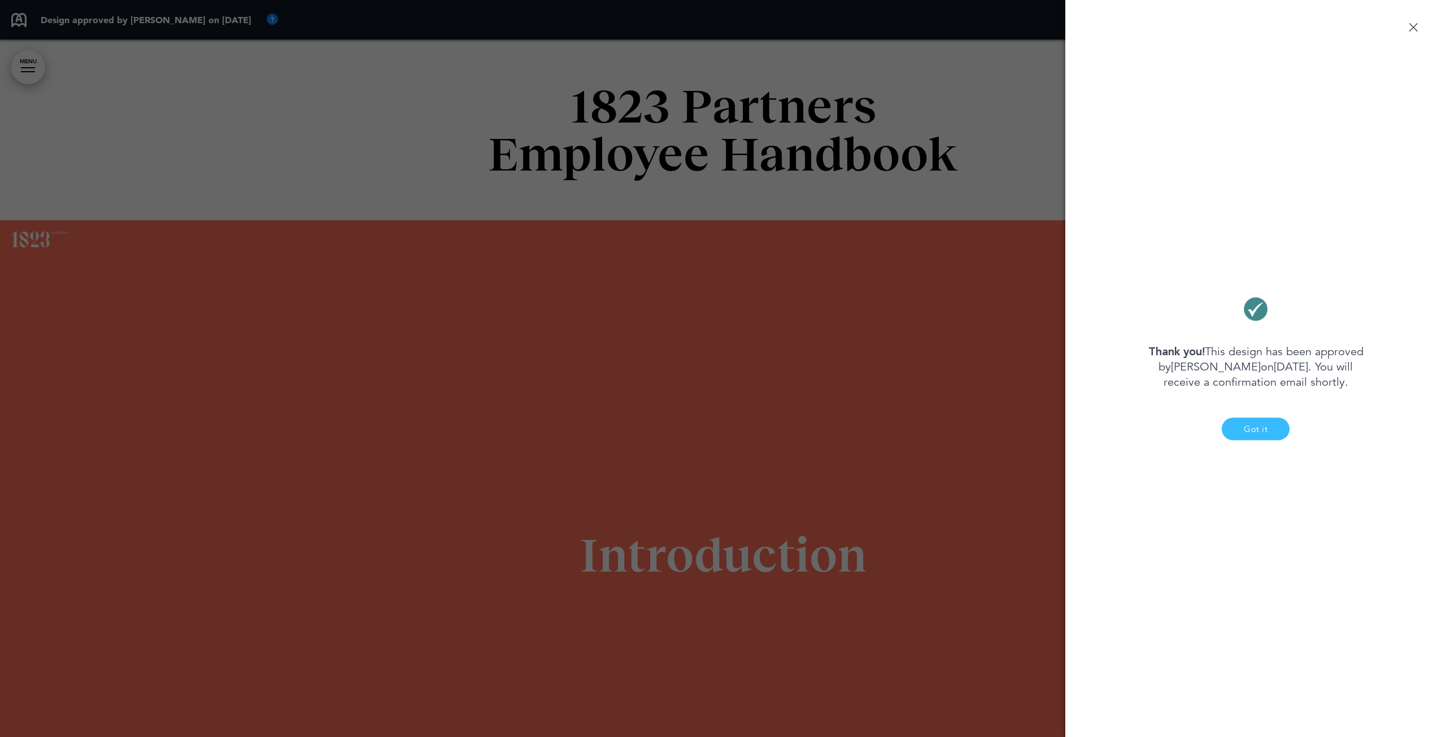
click at [1255, 425] on button "Got it" at bounding box center [1256, 428] width 68 height 23
